Goal: Task Accomplishment & Management: Manage account settings

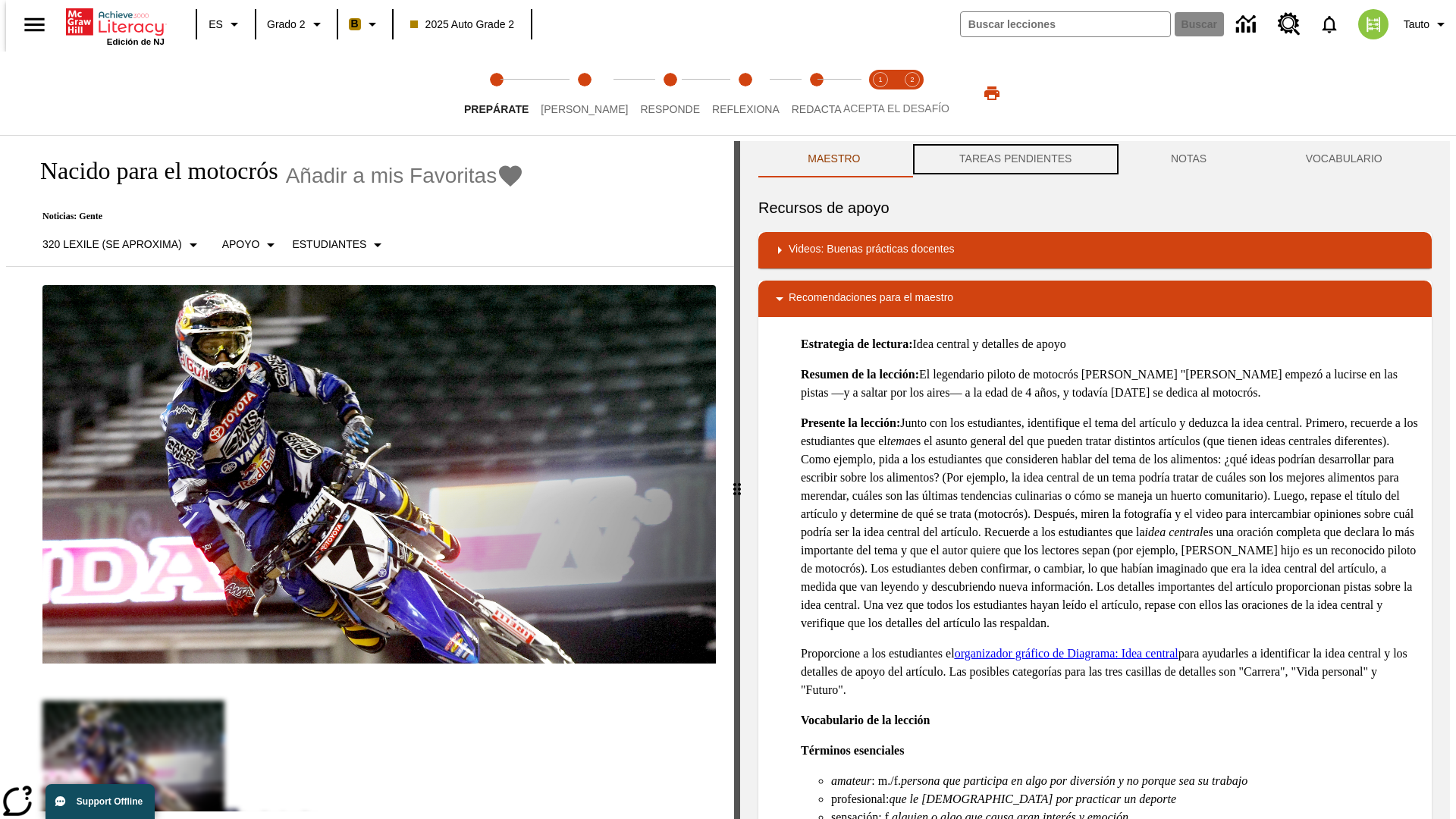
click at [1014, 159] on button "TAREAS PENDIENTES" at bounding box center [1016, 159] width 212 height 37
